Goal: Transaction & Acquisition: Purchase product/service

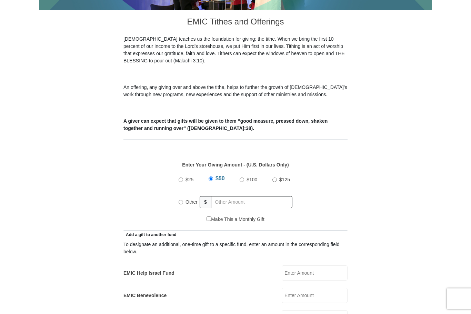
scroll to position [184, 0]
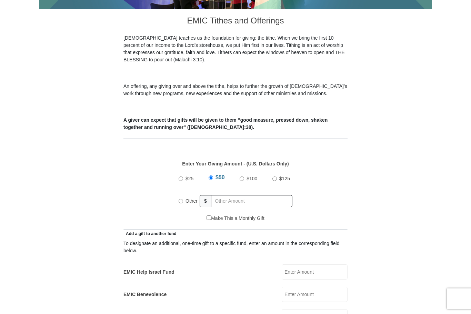
click at [185, 173] on label "$25" at bounding box center [189, 179] width 13 height 12
click at [183, 177] on input "$25" at bounding box center [180, 179] width 4 height 4
radio input "true"
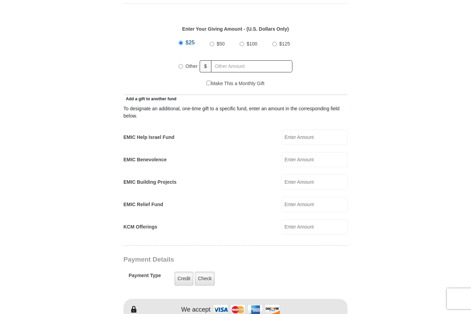
scroll to position [321, 0]
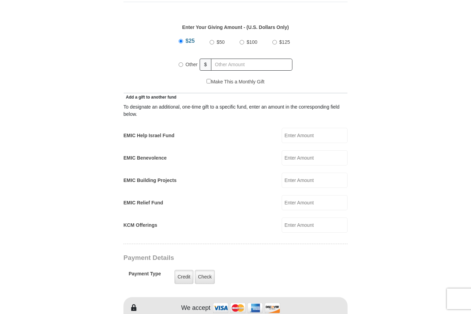
click at [315, 218] on input "KCM Offerings" at bounding box center [315, 224] width 66 height 15
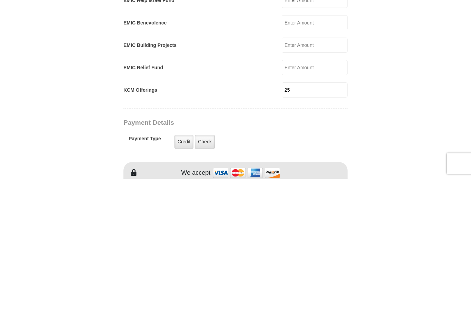
type input "25"
click at [294, 267] on div "Payment Type Credit Credit Check Check" at bounding box center [214, 277] width 171 height 20
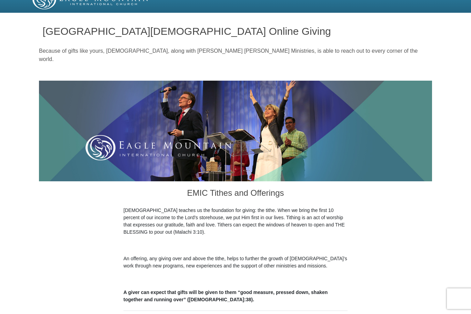
scroll to position [0, 0]
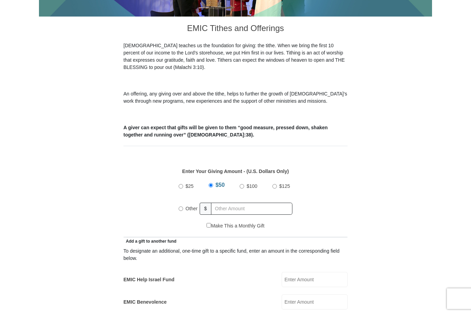
click at [182, 184] on input "$25" at bounding box center [180, 186] width 4 height 4
radio input "true"
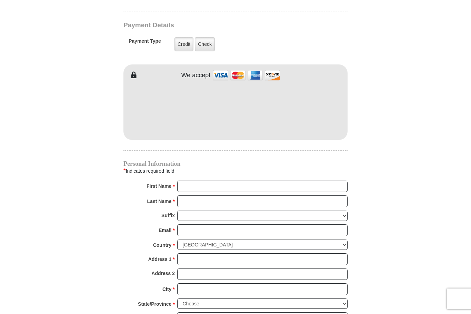
scroll to position [553, 0]
click at [256, 181] on input "First Name *" at bounding box center [262, 187] width 170 height 12
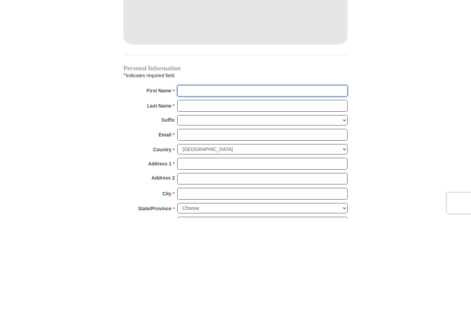
type input "[PERSON_NAME]"
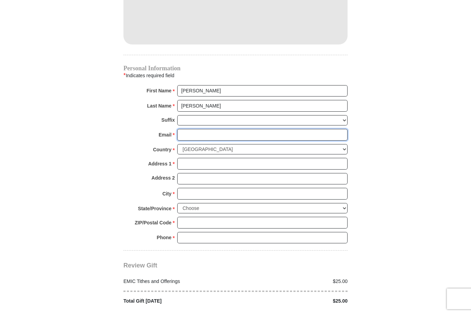
click at [241, 129] on input "Email *" at bounding box center [262, 135] width 170 height 12
type input "[EMAIL_ADDRESS][DOMAIN_NAME]"
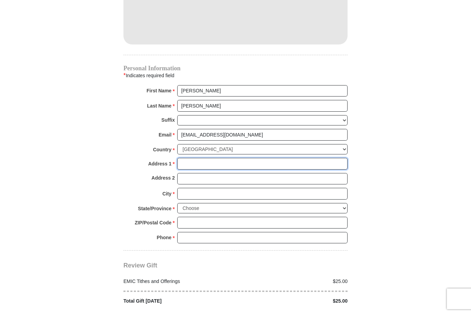
click at [231, 158] on input "Address 1 *" at bounding box center [262, 164] width 170 height 12
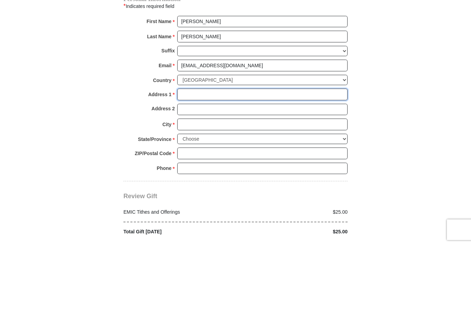
type input "[STREET_ADDRESS]"
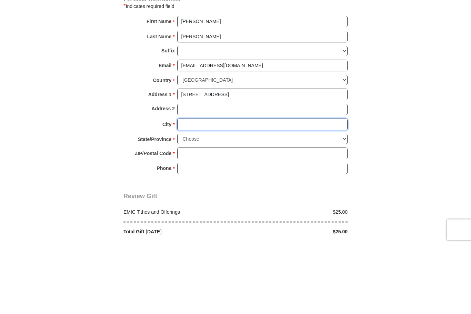
type input "[US_STATE]"
select select "MO"
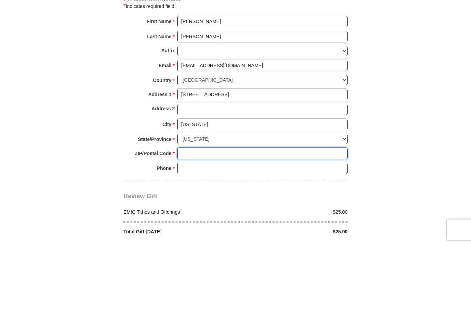
type input "63090"
type input "6367955433"
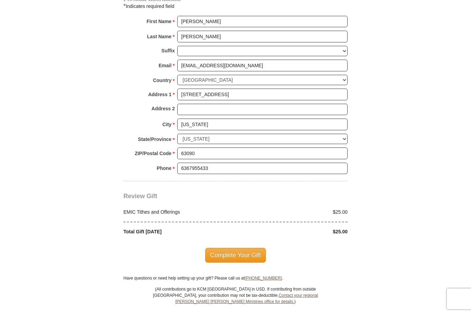
click at [245, 248] on span "Complete Your Gift" at bounding box center [235, 255] width 61 height 14
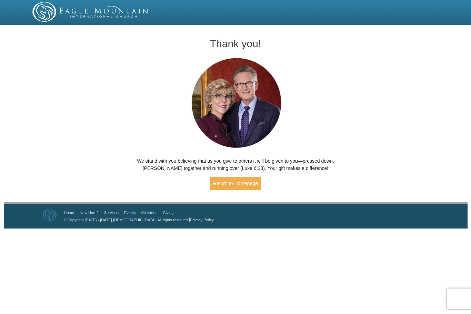
click at [251, 185] on link "Return to Homepage" at bounding box center [235, 183] width 51 height 13
